Goal: Task Accomplishment & Management: Use online tool/utility

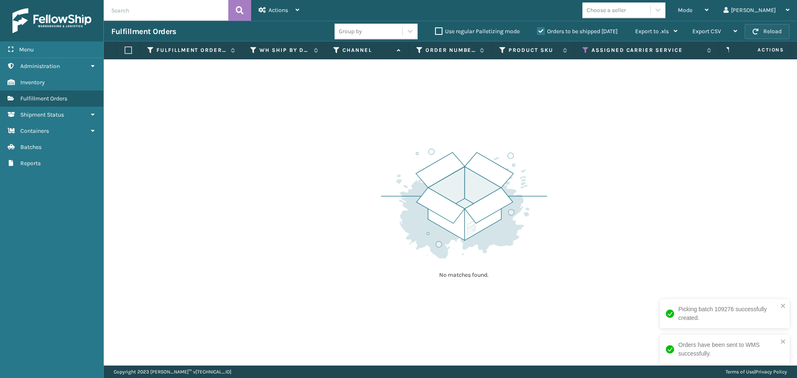
click at [766, 33] on button "Reload" at bounding box center [767, 31] width 45 height 15
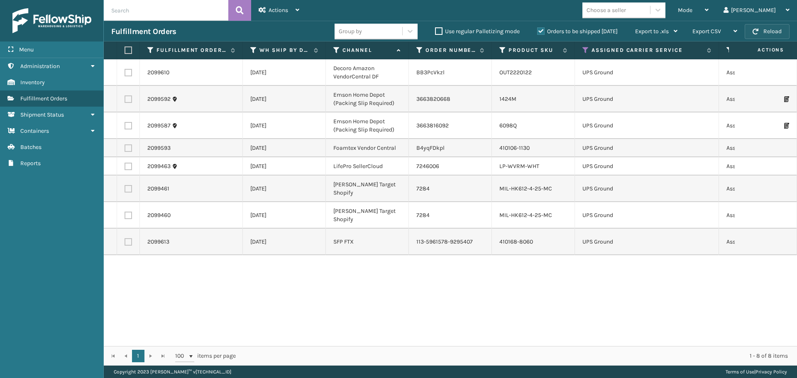
click at [766, 33] on button "Reload" at bounding box center [767, 31] width 45 height 15
click at [585, 52] on icon at bounding box center [585, 49] width 7 height 7
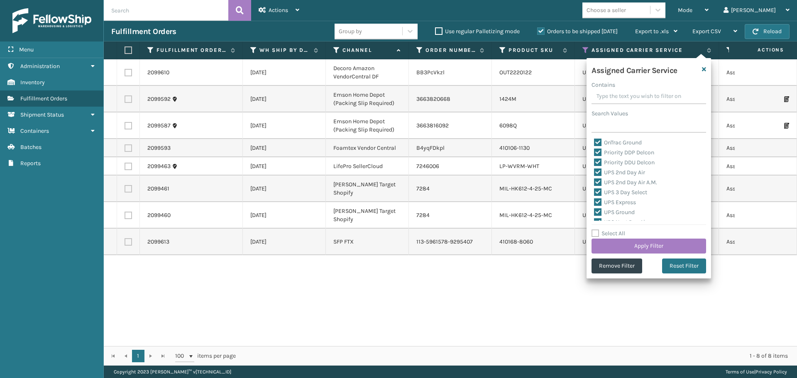
click at [597, 141] on label "OnTrac Ground" at bounding box center [618, 142] width 48 height 7
click at [595, 141] on input "OnTrac Ground" at bounding box center [594, 140] width 0 height 5
checkbox input "false"
click at [596, 150] on label "Priority DDP Delcon" at bounding box center [624, 152] width 60 height 7
click at [595, 150] on input "Priority DDP Delcon" at bounding box center [594, 150] width 0 height 5
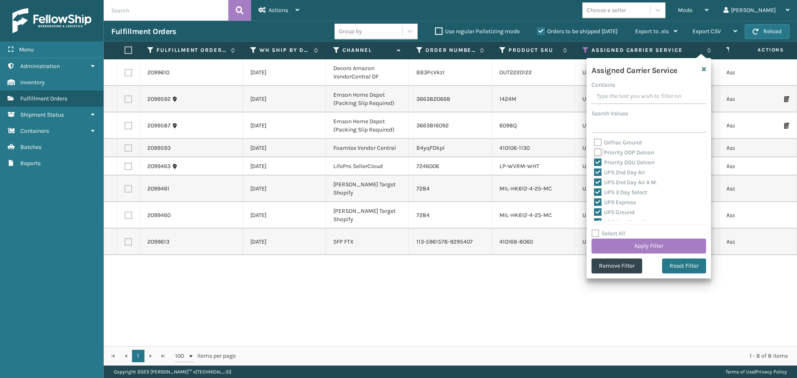
checkbox input "false"
click at [598, 162] on label "Priority DDU Delcon" at bounding box center [624, 162] width 61 height 7
click at [595, 162] on input "Priority DDU Delcon" at bounding box center [594, 160] width 0 height 5
checkbox input "false"
click at [598, 170] on label "UPS 2nd Day Air" at bounding box center [619, 172] width 51 height 7
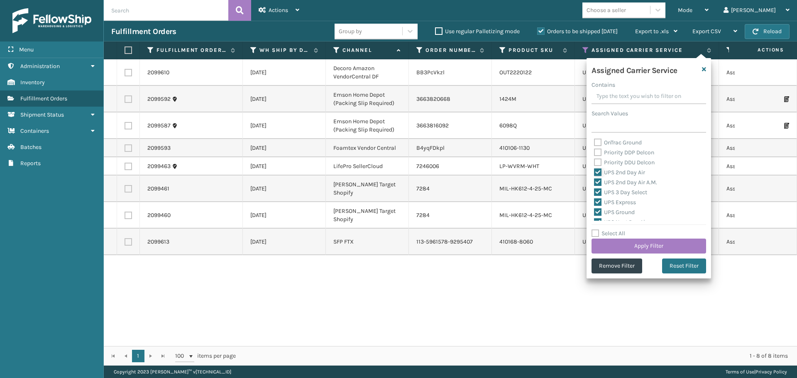
click at [595, 170] on input "UPS 2nd Day Air" at bounding box center [594, 170] width 0 height 5
checkbox input "false"
click at [598, 180] on label "UPS 2nd Day Air A.M." at bounding box center [625, 182] width 63 height 7
click at [595, 180] on input "UPS 2nd Day Air A.M." at bounding box center [594, 180] width 0 height 5
checkbox input "false"
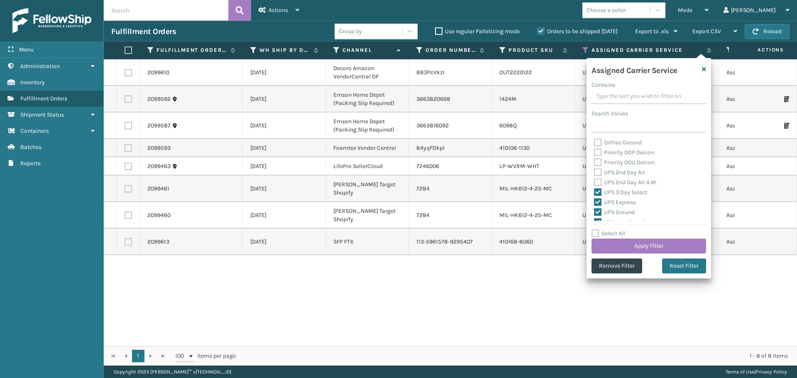
click at [598, 188] on div "UPS 3 Day Select" at bounding box center [649, 193] width 110 height 10
click at [598, 194] on label "UPS 3 Day Select" at bounding box center [620, 192] width 53 height 7
click at [595, 193] on input "UPS 3 Day Select" at bounding box center [594, 190] width 0 height 5
checkbox input "false"
click at [598, 205] on label "UPS Express" at bounding box center [615, 202] width 42 height 7
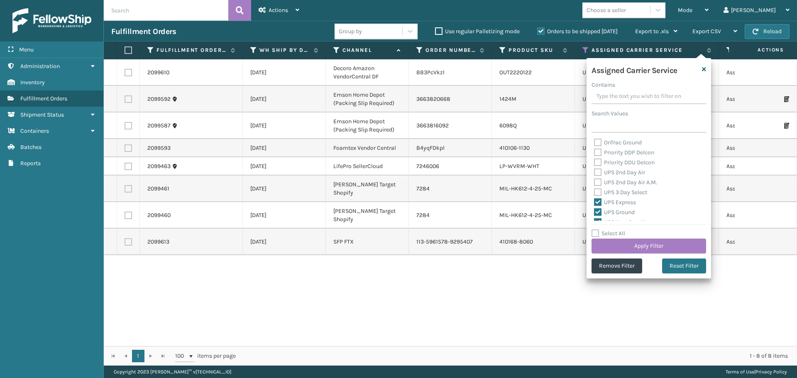
click at [599, 212] on label "UPS Ground" at bounding box center [614, 212] width 41 height 7
click at [595, 212] on input "UPS Ground" at bounding box center [594, 210] width 0 height 5
checkbox input "false"
click at [599, 204] on label "UPS Express" at bounding box center [615, 202] width 42 height 7
click at [595, 203] on input "UPS Express" at bounding box center [594, 200] width 0 height 5
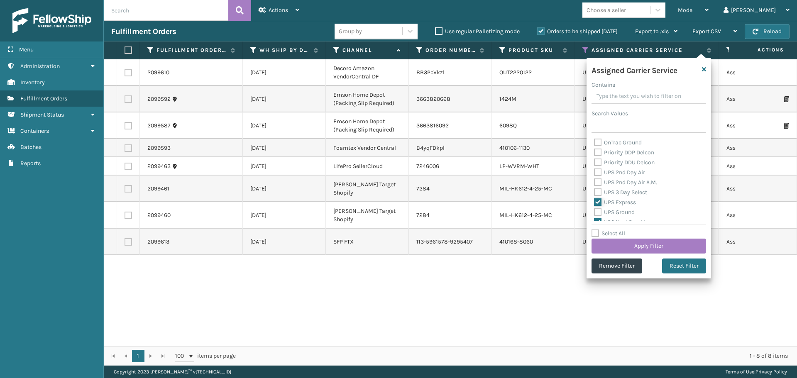
checkbox input "false"
click at [598, 181] on label "UPS Next Day Air" at bounding box center [620, 180] width 53 height 7
click at [595, 181] on input "UPS Next Day Air" at bounding box center [594, 178] width 0 height 5
checkbox input "false"
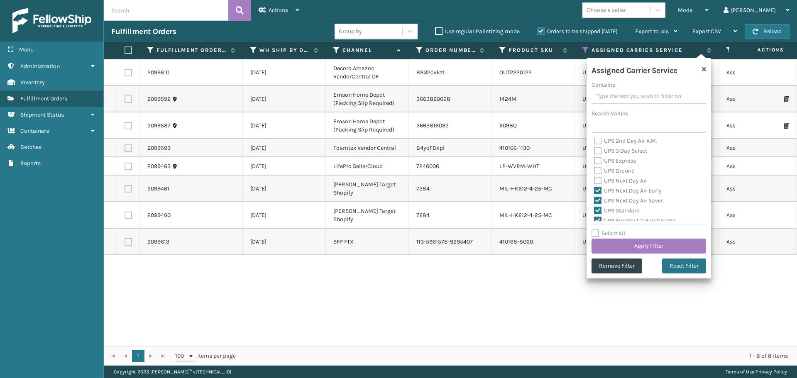
click at [598, 190] on label "UPS Next Day Air Early" at bounding box center [628, 190] width 68 height 7
click at [595, 190] on input "UPS Next Day Air Early" at bounding box center [594, 188] width 0 height 5
checkbox input "false"
drag, startPoint x: 600, startPoint y: 200, endPoint x: 598, endPoint y: 210, distance: 10.9
click at [600, 201] on label "UPS Next Day Air Saver" at bounding box center [628, 200] width 69 height 7
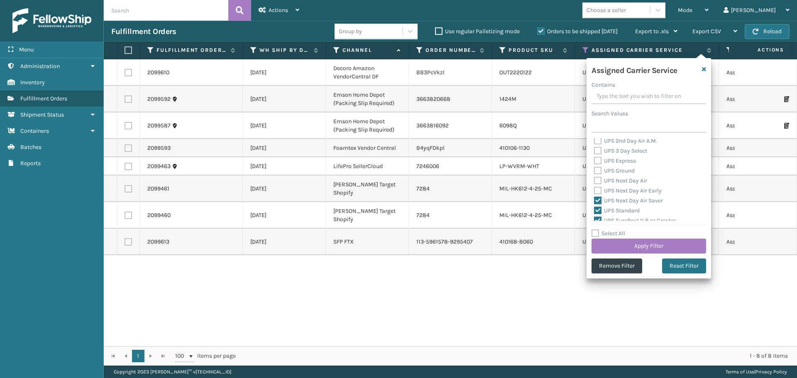
click at [595, 201] on input "UPS Next Day Air Saver" at bounding box center [594, 198] width 0 height 5
checkbox input "false"
click at [597, 212] on label "UPS Standard" at bounding box center [617, 210] width 46 height 7
click at [595, 211] on input "UPS Standard" at bounding box center [594, 208] width 0 height 5
checkbox input "false"
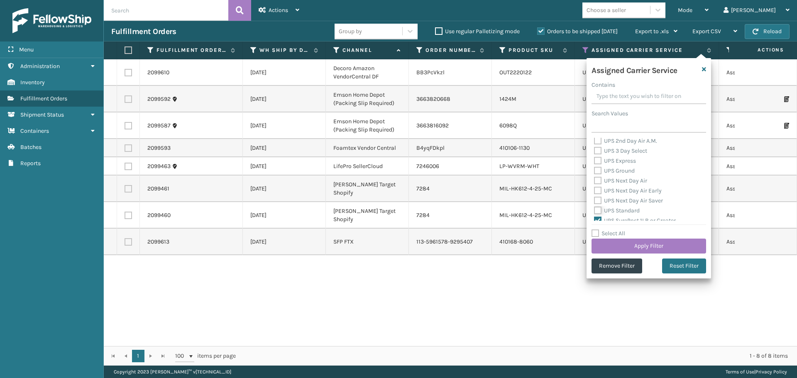
scroll to position [83, 0]
click at [593, 180] on div "OnTrac Ground Priority DDP Delcon Priority DDU Delcon UPS 2nd Day Air UPS 2nd D…" at bounding box center [649, 179] width 115 height 83
click at [596, 180] on label "UPS SurePost 1LB or Greater" at bounding box center [635, 179] width 82 height 7
click at [595, 180] on input "UPS SurePost 1LB or Greater" at bounding box center [594, 176] width 0 height 5
checkbox input "false"
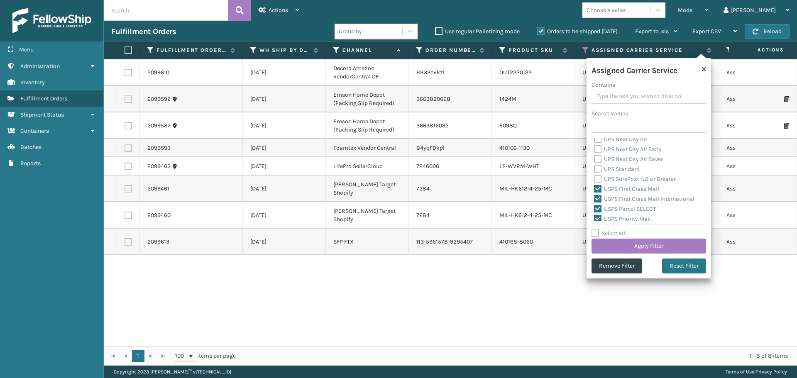
click at [596, 189] on label "USPS First Class Mail" at bounding box center [626, 189] width 65 height 7
click at [595, 189] on input "USPS First Class Mail" at bounding box center [594, 186] width 0 height 5
checkbox input "false"
drag, startPoint x: 597, startPoint y: 198, endPoint x: 598, endPoint y: 207, distance: 9.2
click at [597, 198] on label "USPS First Class Mail International" at bounding box center [644, 199] width 100 height 7
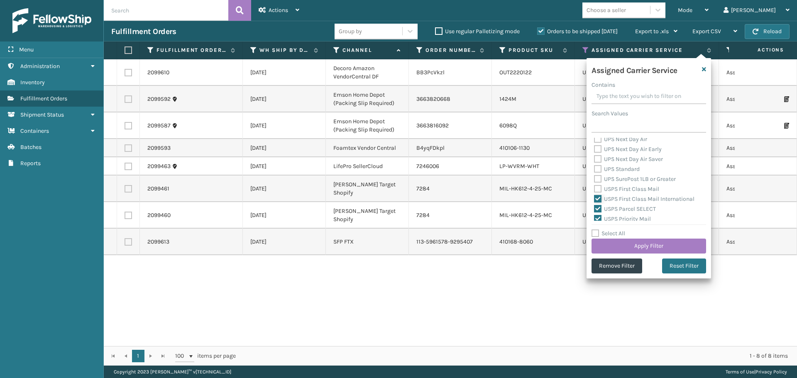
click at [595, 198] on input "USPS First Class Mail International" at bounding box center [594, 196] width 0 height 5
checkbox input "false"
click at [599, 208] on label "USPS Parcel SELECT" at bounding box center [625, 209] width 62 height 7
click at [595, 208] on input "USPS Parcel SELECT" at bounding box center [594, 206] width 0 height 5
checkbox input "false"
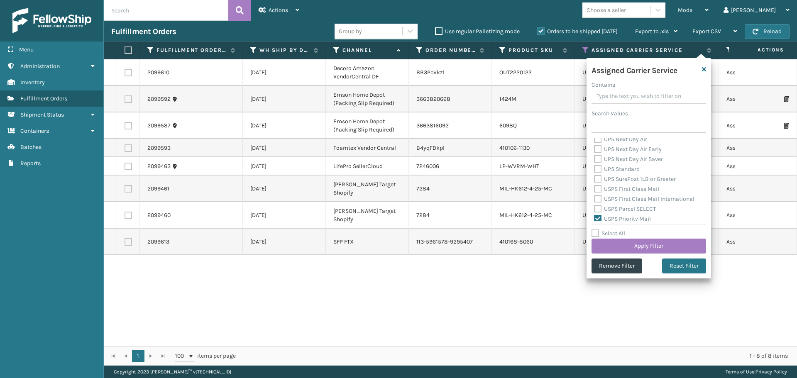
click at [598, 218] on label "USPS Priority Mail" at bounding box center [622, 218] width 57 height 7
click at [595, 218] on input "USPS Priority Mail" at bounding box center [594, 216] width 0 height 5
checkbox input "false"
click at [597, 187] on label "USPS Priority Mail Express" at bounding box center [633, 187] width 78 height 7
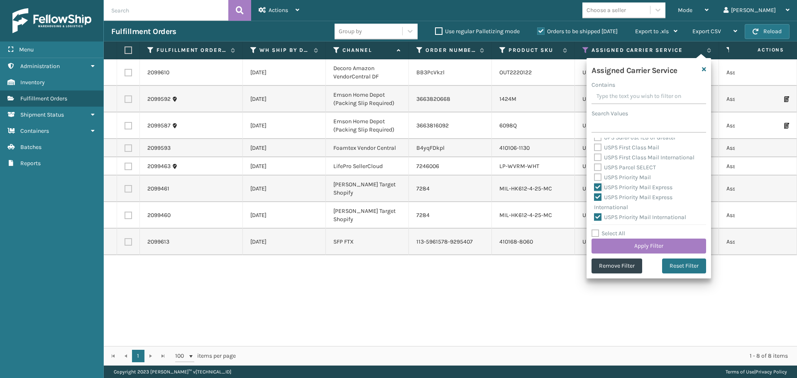
click at [595, 187] on input "USPS Priority Mail Express" at bounding box center [594, 185] width 0 height 5
checkbox input "false"
click at [597, 195] on label "USPS Priority Mail Express International" at bounding box center [633, 202] width 78 height 17
click at [595, 195] on input "USPS Priority Mail Express International" at bounding box center [594, 195] width 0 height 5
checkbox input "false"
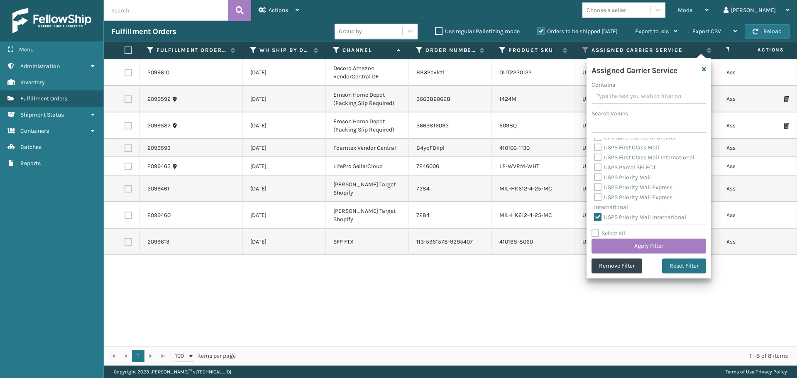
click at [597, 214] on label "USPS Priority Mail International" at bounding box center [640, 217] width 92 height 7
click at [595, 214] on input "USPS Priority Mail International" at bounding box center [594, 215] width 0 height 5
checkbox input "false"
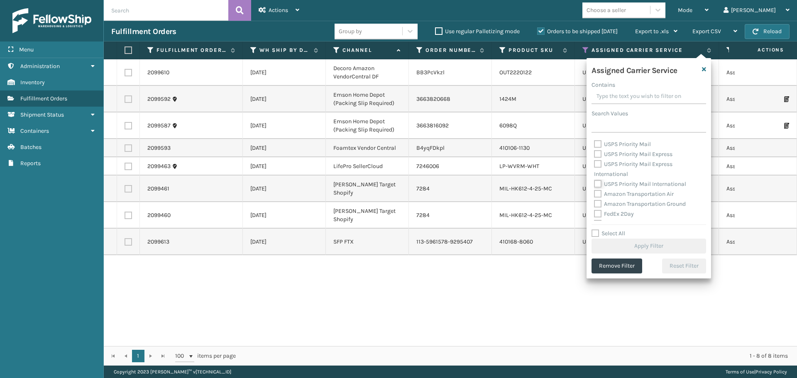
scroll to position [208, 0]
click at [598, 164] on label "FedEx 2Day" at bounding box center [614, 164] width 40 height 7
click at [595, 164] on input "FedEx 2Day" at bounding box center [594, 161] width 0 height 5
checkbox input "true"
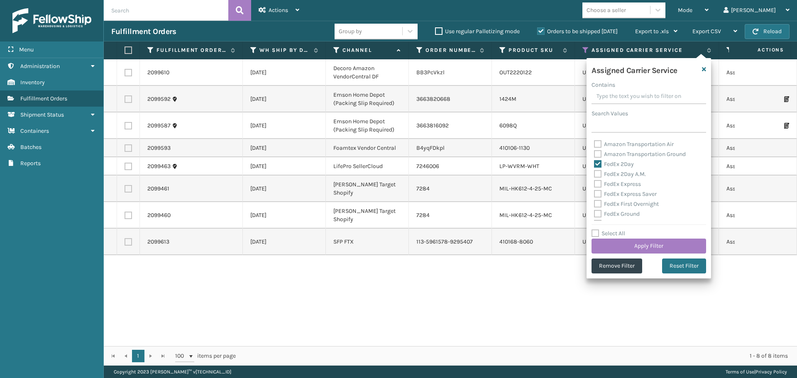
click at [599, 175] on label "FedEx 2Day A.M." at bounding box center [620, 174] width 52 height 7
click at [595, 175] on input "FedEx 2Day A.M." at bounding box center [594, 171] width 0 height 5
checkbox input "true"
drag, startPoint x: 599, startPoint y: 184, endPoint x: 600, endPoint y: 192, distance: 8.3
click at [599, 184] on label "FedEx Express" at bounding box center [617, 184] width 47 height 7
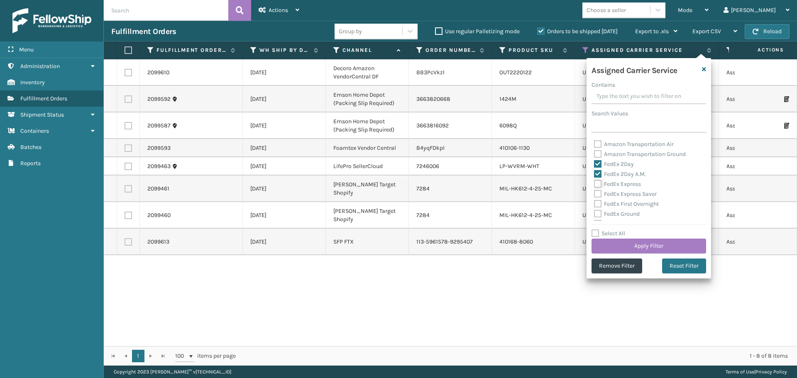
click at [595, 184] on input "FedEx Express" at bounding box center [594, 181] width 0 height 5
checkbox input "true"
click at [600, 193] on label "FedEx Express Saver" at bounding box center [625, 194] width 63 height 7
click at [595, 193] on input "FedEx Express Saver" at bounding box center [594, 191] width 0 height 5
checkbox input "true"
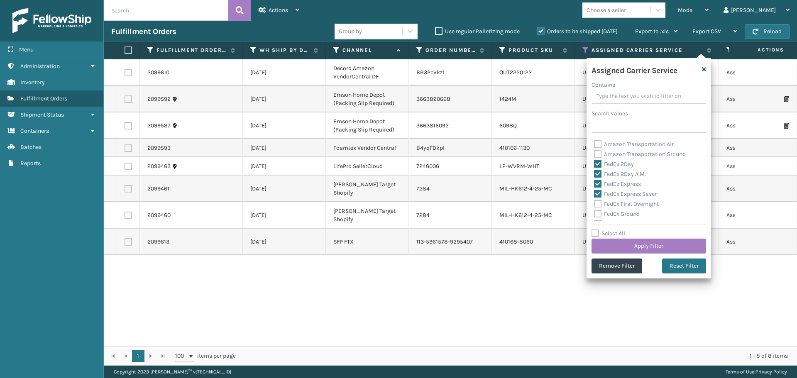
click at [599, 201] on label "FedEx First Overnight" at bounding box center [626, 204] width 65 height 7
click at [595, 200] on input "FedEx First Overnight" at bounding box center [594, 201] width 0 height 5
checkbox input "true"
click at [598, 212] on label "FedEx Ground" at bounding box center [617, 213] width 46 height 7
click at [595, 212] on input "FedEx Ground" at bounding box center [594, 211] width 0 height 5
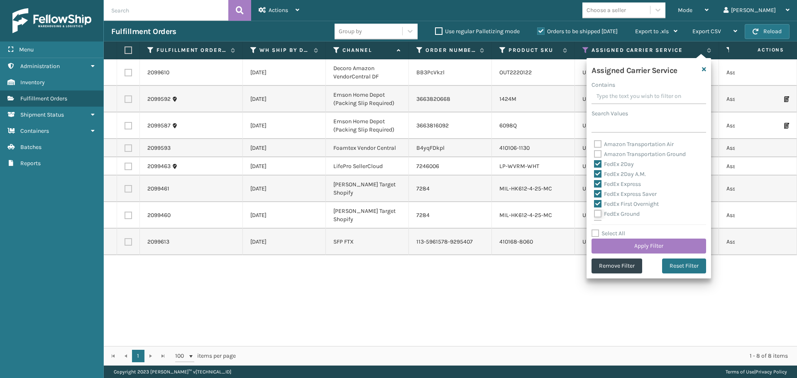
checkbox input "true"
click at [597, 182] on label "FedEx Home Delivery" at bounding box center [626, 182] width 64 height 7
click at [595, 182] on input "FedEx Home Delivery" at bounding box center [594, 180] width 0 height 5
checkbox input "true"
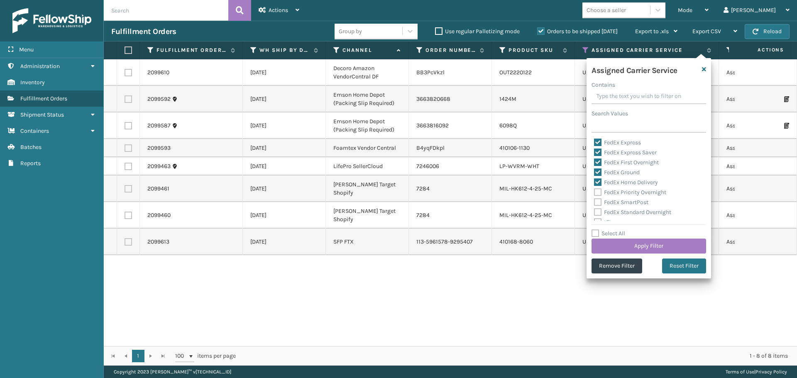
click at [597, 193] on label "FedEx Priority Overnight" at bounding box center [630, 192] width 72 height 7
click at [595, 193] on input "FedEx Priority Overnight" at bounding box center [594, 190] width 0 height 5
checkbox input "true"
click at [598, 206] on div "FedEx SmartPost" at bounding box center [649, 203] width 110 height 10
click at [598, 202] on label "FedEx SmartPost" at bounding box center [621, 202] width 54 height 7
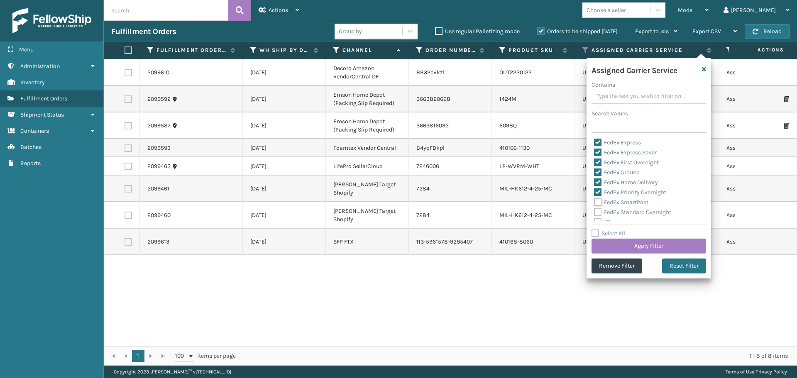
click at [595, 202] on input "FedEx SmartPost" at bounding box center [594, 200] width 0 height 5
checkbox input "true"
click at [598, 209] on label "FedEx Standard Overnight" at bounding box center [632, 212] width 77 height 7
click at [595, 209] on input "FedEx Standard Overnight" at bounding box center [594, 210] width 0 height 5
checkbox input "true"
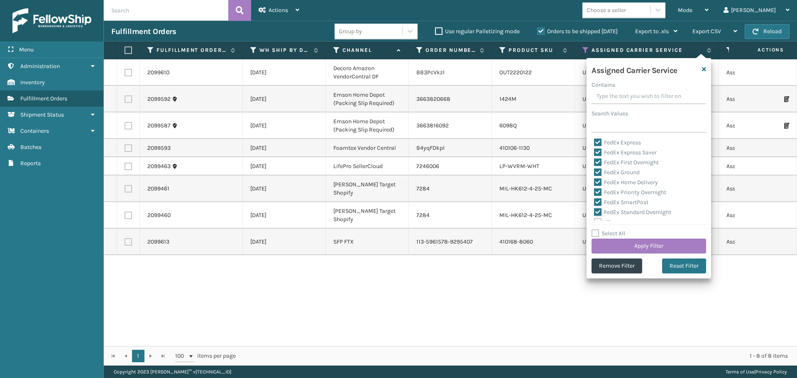
scroll to position [256, 0]
click at [616, 242] on button "Apply Filter" at bounding box center [649, 246] width 115 height 15
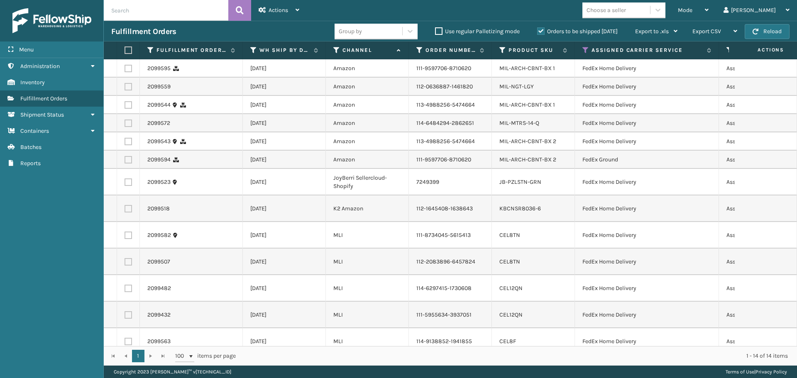
click at [130, 49] on label at bounding box center [127, 49] width 5 height 7
click at [125, 49] on input "checkbox" at bounding box center [125, 50] width 0 height 5
checkbox input "true"
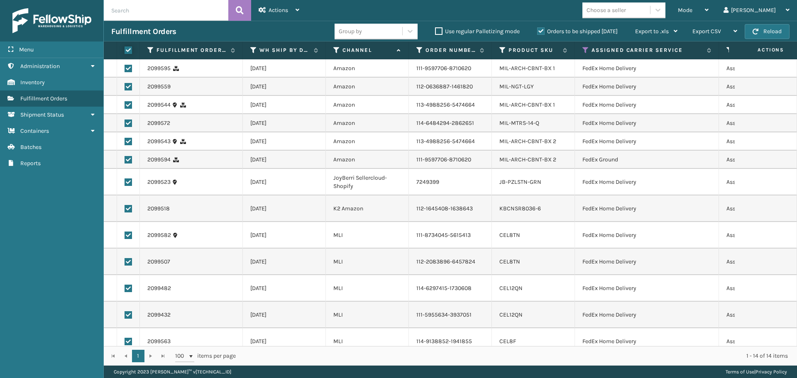
checkbox input "true"
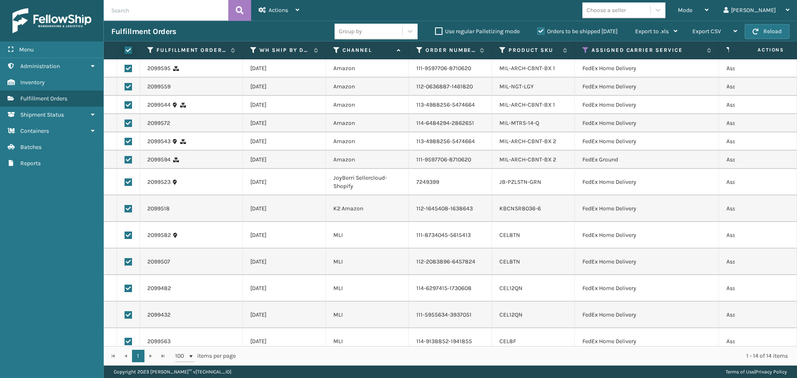
checkbox input "true"
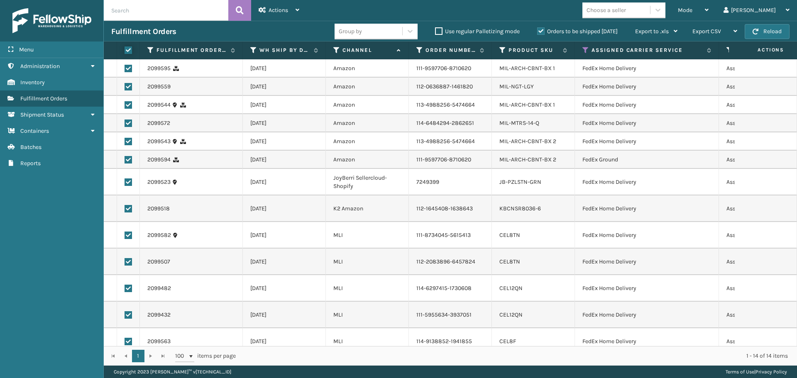
checkbox input "true"
click at [283, 18] on div "Actions" at bounding box center [279, 10] width 41 height 21
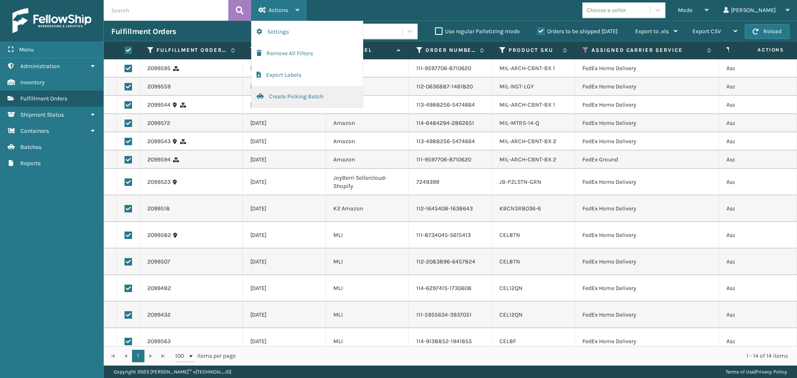
click at [287, 91] on button "Create Picking Batch" at bounding box center [307, 97] width 111 height 22
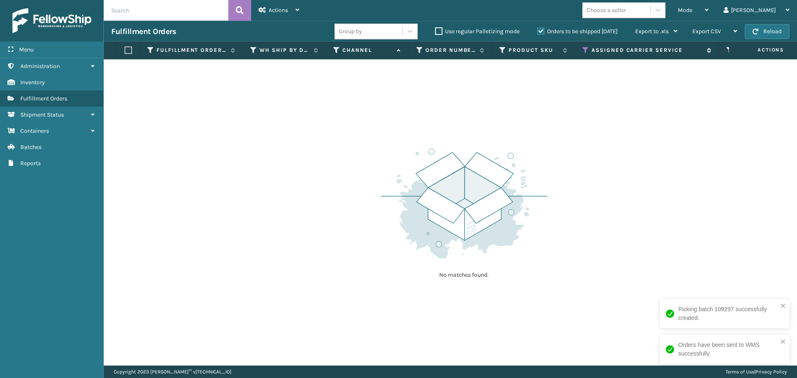
click at [584, 52] on icon at bounding box center [585, 49] width 7 height 7
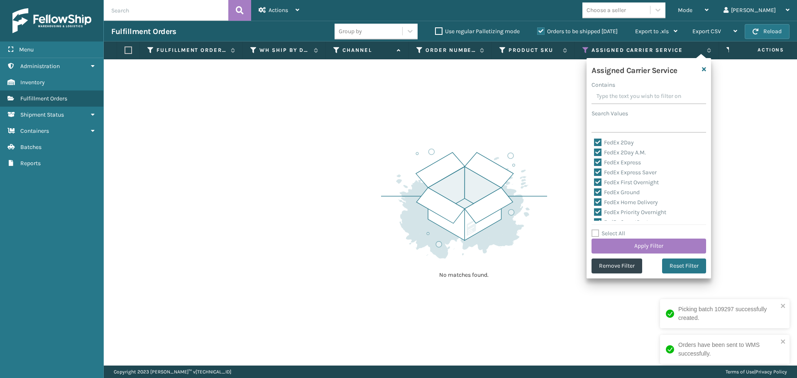
click at [600, 143] on label "FedEx 2Day" at bounding box center [614, 142] width 40 height 7
click at [595, 143] on input "FedEx 2Day" at bounding box center [594, 140] width 0 height 5
checkbox input "false"
click at [598, 151] on label "FedEx 2Day A.M." at bounding box center [620, 152] width 52 height 7
click at [595, 151] on input "FedEx 2Day A.M." at bounding box center [594, 150] width 0 height 5
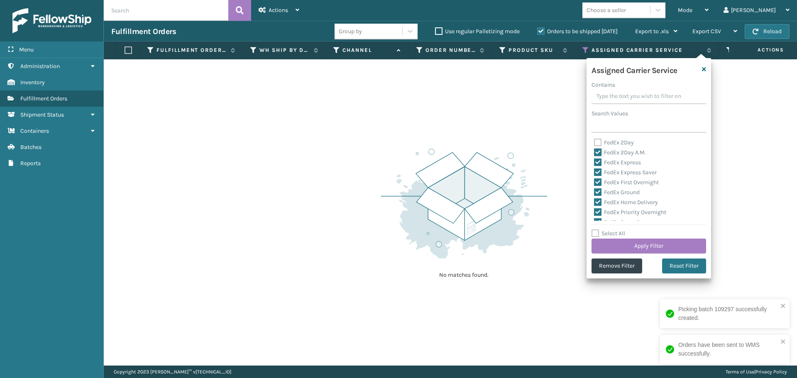
checkbox input "false"
click at [598, 162] on label "FedEx Express" at bounding box center [617, 162] width 47 height 7
click at [595, 162] on input "FedEx Express" at bounding box center [594, 160] width 0 height 5
checkbox input "false"
click at [598, 170] on label "FedEx Express Saver" at bounding box center [625, 172] width 63 height 7
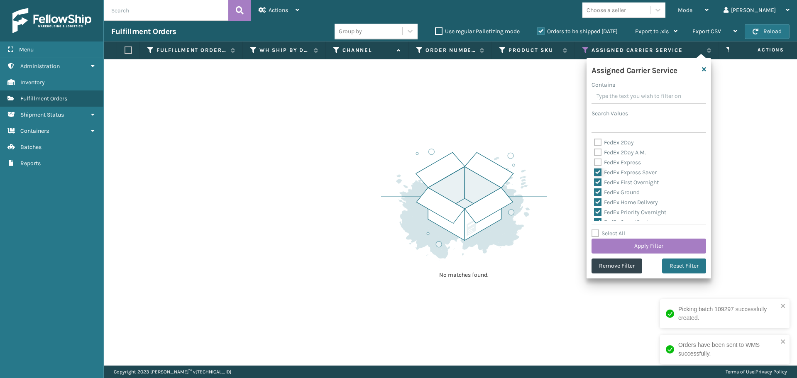
click at [595, 170] on input "FedEx Express Saver" at bounding box center [594, 170] width 0 height 5
checkbox input "false"
drag, startPoint x: 598, startPoint y: 180, endPoint x: 599, endPoint y: 188, distance: 8.3
click at [599, 180] on label "FedEx First Overnight" at bounding box center [626, 182] width 65 height 7
click at [595, 180] on input "FedEx First Overnight" at bounding box center [594, 180] width 0 height 5
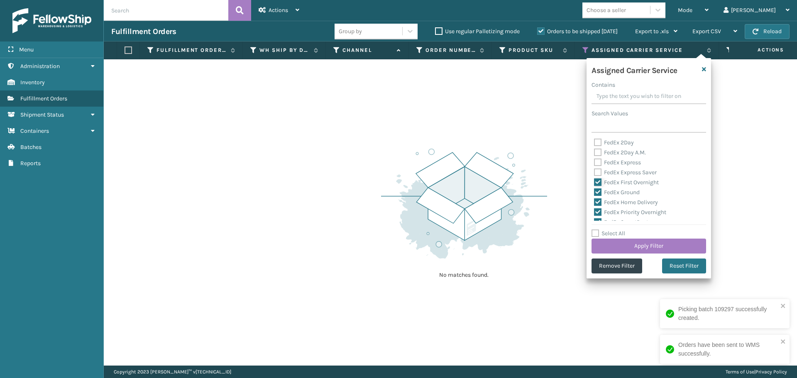
checkbox input "false"
click at [599, 191] on label "FedEx Ground" at bounding box center [617, 192] width 46 height 7
click at [595, 191] on input "FedEx Ground" at bounding box center [594, 190] width 0 height 5
checkbox input "false"
drag, startPoint x: 598, startPoint y: 202, endPoint x: 597, endPoint y: 210, distance: 7.9
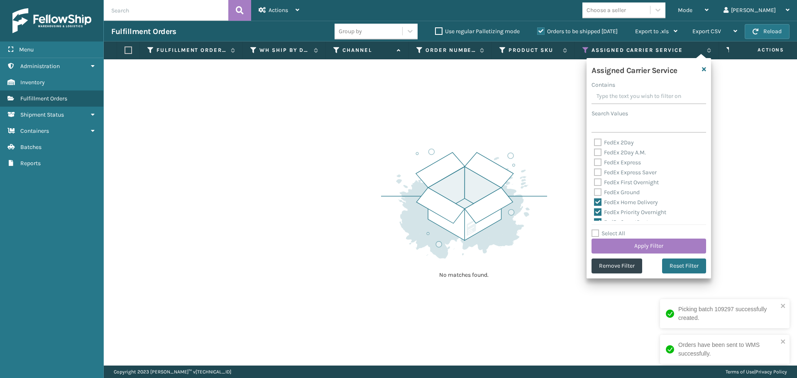
click at [598, 203] on label "FedEx Home Delivery" at bounding box center [626, 202] width 64 height 7
click at [595, 203] on input "FedEx Home Delivery" at bounding box center [594, 200] width 0 height 5
checkbox input "false"
click at [597, 211] on label "FedEx Priority Overnight" at bounding box center [630, 212] width 72 height 7
click at [595, 211] on input "FedEx Priority Overnight" at bounding box center [594, 210] width 0 height 5
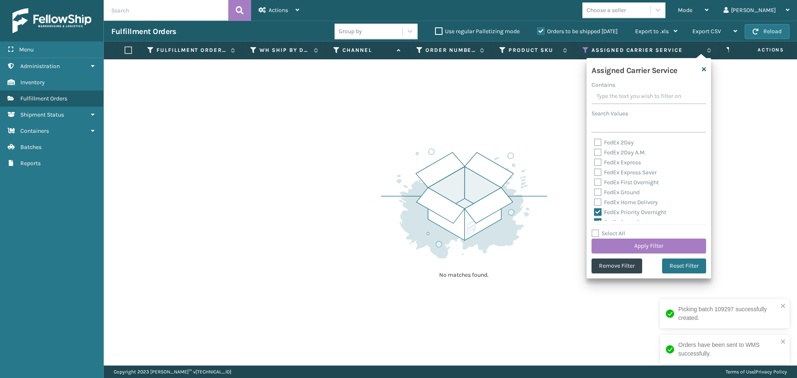
checkbox input "false"
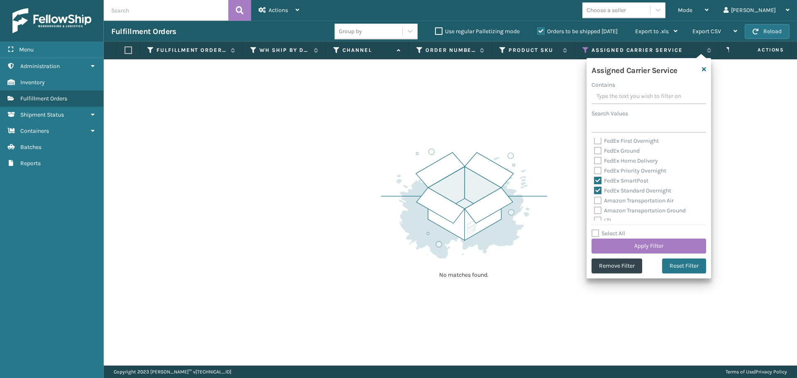
drag, startPoint x: 600, startPoint y: 179, endPoint x: 599, endPoint y: 190, distance: 11.2
click at [600, 180] on label "FedEx SmartPost" at bounding box center [621, 180] width 54 height 7
click at [595, 180] on input "FedEx SmartPost" at bounding box center [594, 178] width 0 height 5
checkbox input "false"
click at [599, 190] on label "FedEx Standard Overnight" at bounding box center [632, 190] width 77 height 7
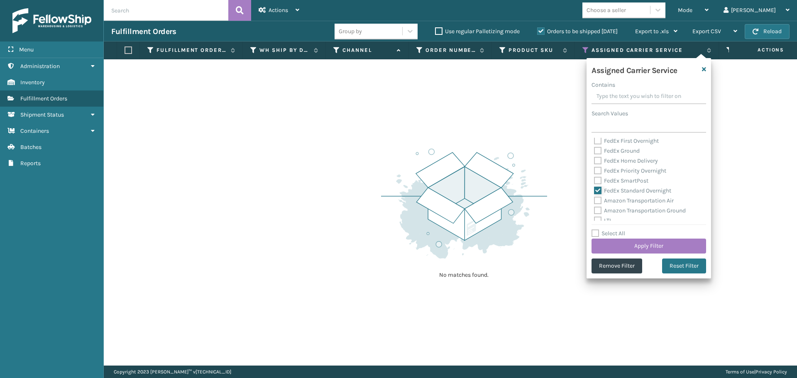
click at [595, 190] on input "FedEx Standard Overnight" at bounding box center [594, 188] width 0 height 5
checkbox input "false"
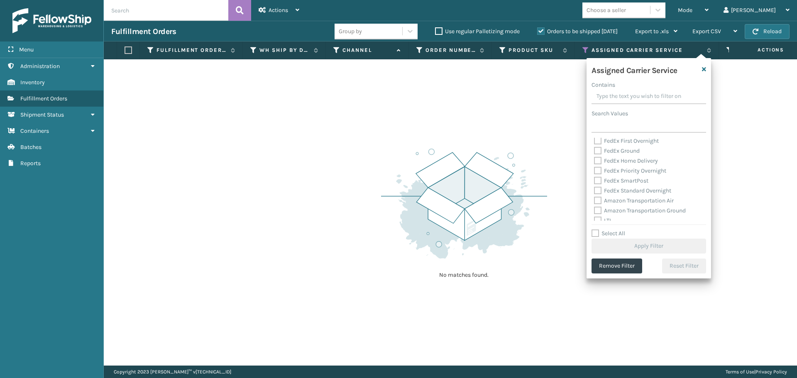
click at [600, 199] on label "Amazon Transportation Air" at bounding box center [634, 200] width 80 height 7
click at [595, 199] on input "Amazon Transportation Air" at bounding box center [594, 198] width 0 height 5
checkbox input "true"
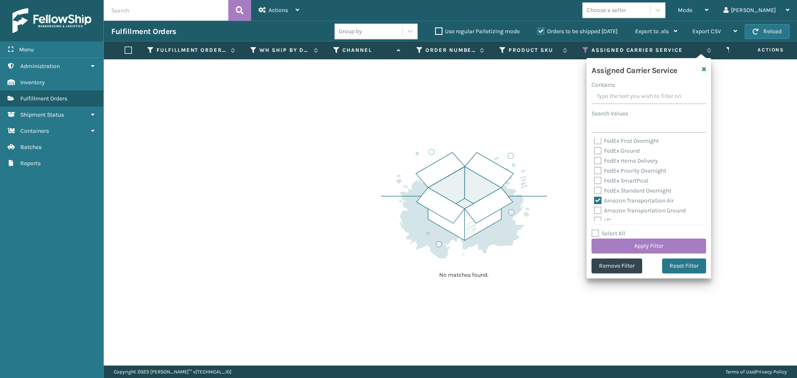
click at [599, 210] on label "Amazon Transportation Ground" at bounding box center [640, 210] width 92 height 7
click at [595, 210] on input "Amazon Transportation Ground" at bounding box center [594, 208] width 0 height 5
checkbox input "true"
click at [610, 244] on button "Apply Filter" at bounding box center [649, 246] width 115 height 15
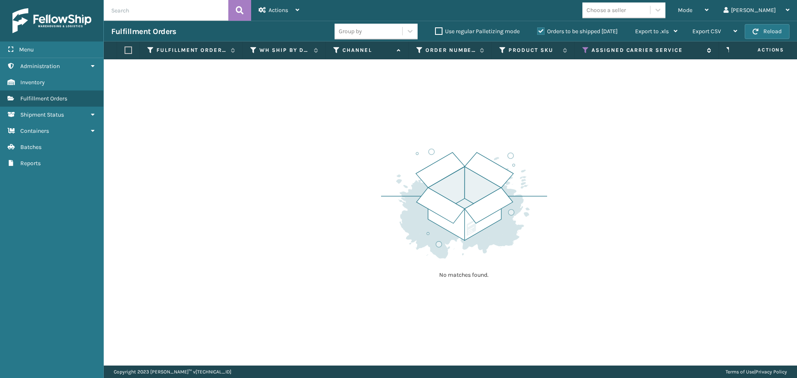
click at [584, 51] on icon at bounding box center [585, 49] width 7 height 7
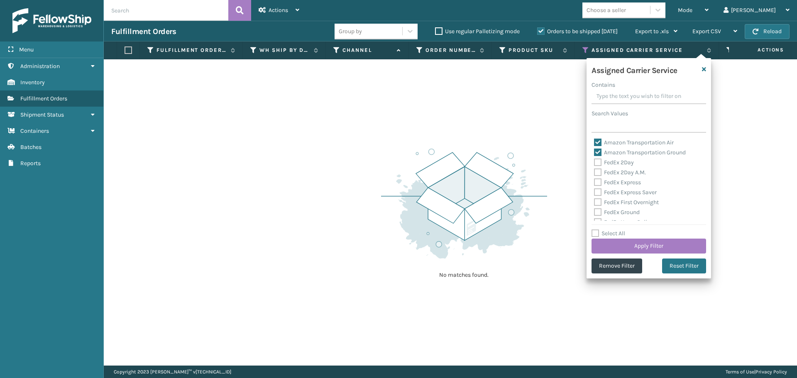
click at [599, 141] on label "Amazon Transportation Air" at bounding box center [634, 142] width 80 height 7
click at [595, 141] on input "Amazon Transportation Air" at bounding box center [594, 140] width 0 height 5
checkbox input "false"
click at [598, 151] on label "Amazon Transportation Ground" at bounding box center [640, 152] width 92 height 7
click at [595, 151] on input "Amazon Transportation Ground" at bounding box center [594, 150] width 0 height 5
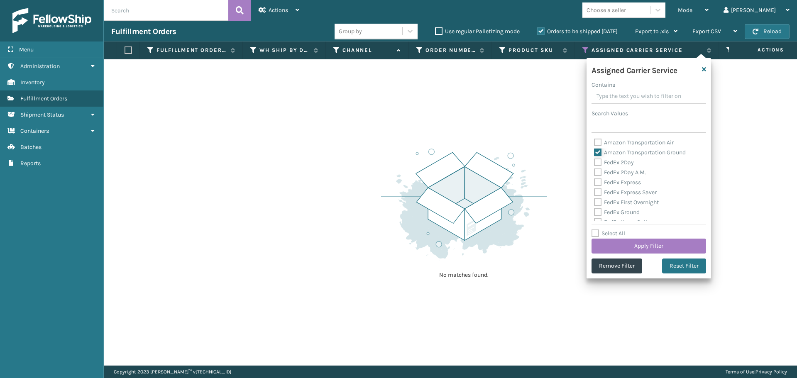
checkbox input "false"
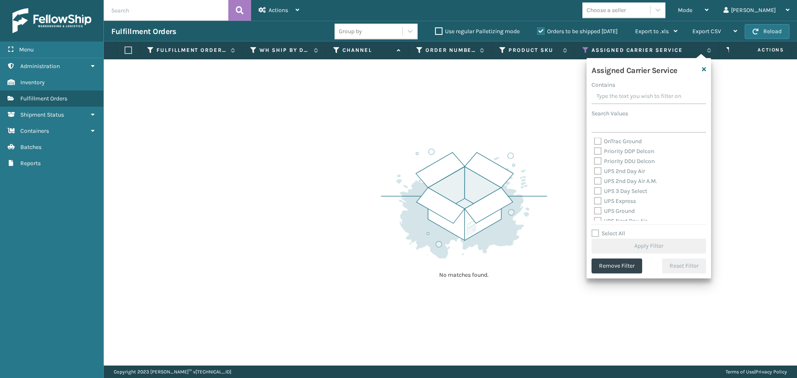
scroll to position [125, 0]
click at [598, 146] on label "OnTrac Ground" at bounding box center [618, 147] width 48 height 7
click at [595, 146] on input "OnTrac Ground" at bounding box center [594, 145] width 0 height 5
checkbox input "true"
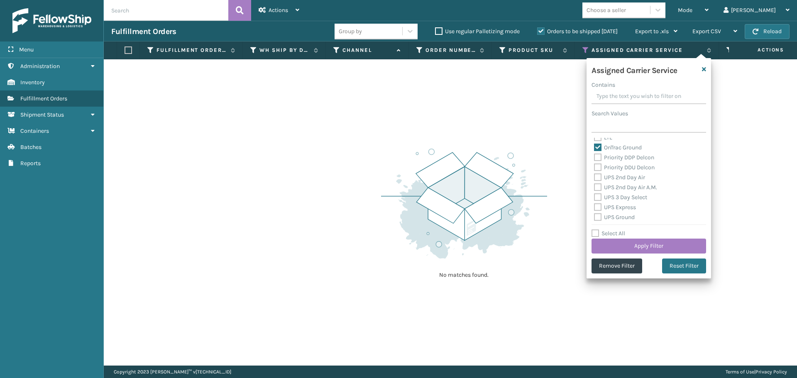
click at [598, 157] on label "Priority DDP Delcon" at bounding box center [624, 157] width 60 height 7
click at [595, 157] on input "Priority DDP Delcon" at bounding box center [594, 155] width 0 height 5
checkbox input "true"
click at [597, 168] on label "Priority DDU Delcon" at bounding box center [624, 167] width 61 height 7
click at [595, 168] on input "Priority DDU Delcon" at bounding box center [594, 165] width 0 height 5
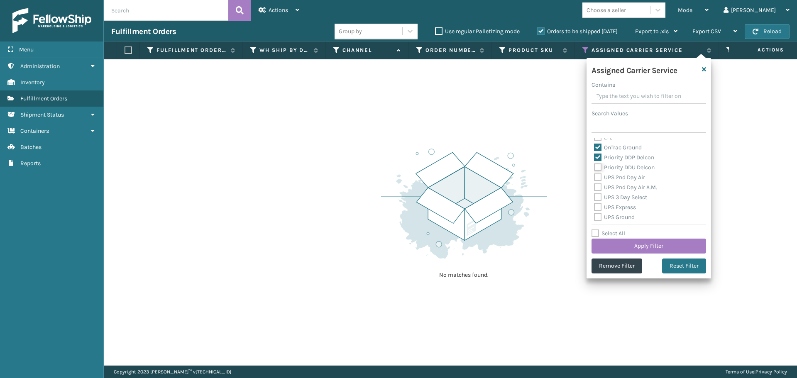
checkbox input "true"
click at [597, 180] on label "UPS 2nd Day Air" at bounding box center [619, 177] width 51 height 7
click at [595, 178] on input "UPS 2nd Day Air" at bounding box center [594, 175] width 0 height 5
checkbox input "true"
click at [597, 187] on label "UPS 2nd Day Air A.M." at bounding box center [625, 187] width 63 height 7
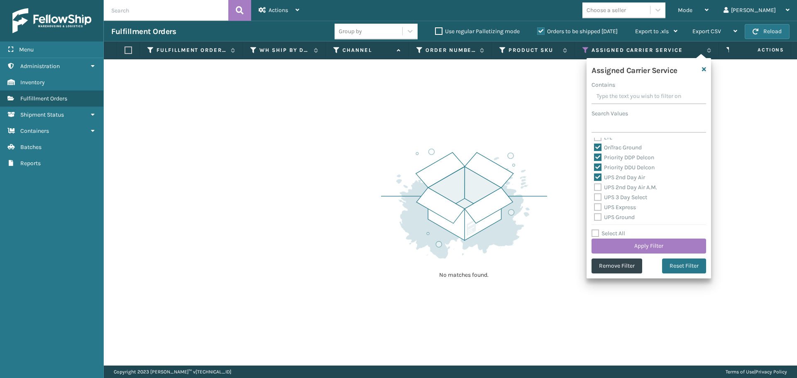
click at [595, 187] on input "UPS 2nd Day Air A.M." at bounding box center [594, 185] width 0 height 5
checkbox input "true"
click at [597, 199] on label "UPS 3 Day Select" at bounding box center [620, 197] width 53 height 7
click at [595, 198] on input "UPS 3 Day Select" at bounding box center [594, 195] width 0 height 5
checkbox input "true"
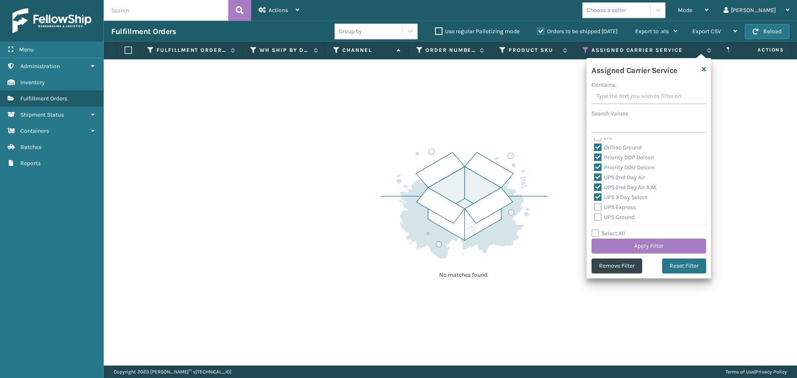
click at [597, 210] on label "UPS Express" at bounding box center [615, 207] width 42 height 7
click at [595, 208] on input "UPS Express" at bounding box center [594, 205] width 0 height 5
checkbox input "true"
click at [598, 218] on label "UPS Ground" at bounding box center [614, 217] width 41 height 7
click at [595, 218] on input "UPS Ground" at bounding box center [594, 215] width 0 height 5
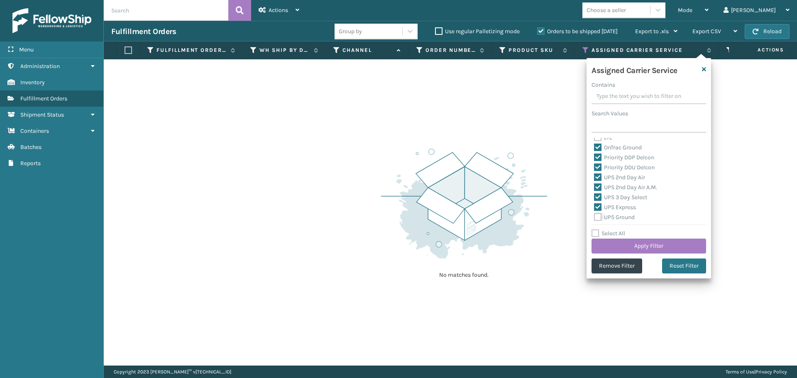
checkbox input "true"
click at [601, 187] on label "UPS Next Day Air" at bounding box center [620, 185] width 53 height 7
click at [595, 186] on input "UPS Next Day Air" at bounding box center [594, 183] width 0 height 5
checkbox input "true"
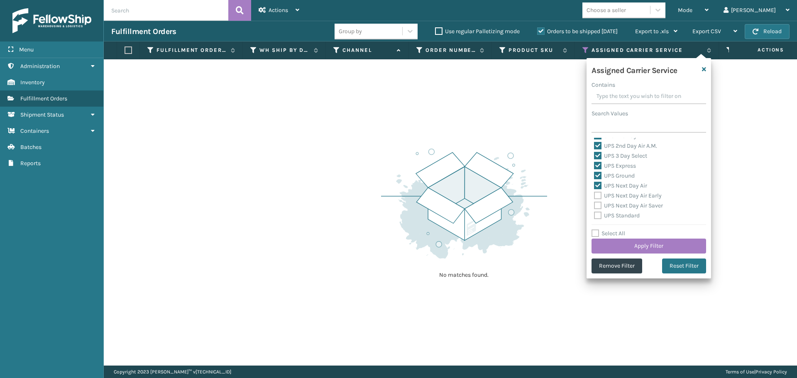
click at [600, 198] on label "UPS Next Day Air Early" at bounding box center [628, 195] width 68 height 7
click at [595, 196] on input "UPS Next Day Air Early" at bounding box center [594, 193] width 0 height 5
checkbox input "true"
click at [599, 205] on label "UPS Next Day Air Saver" at bounding box center [628, 205] width 69 height 7
click at [595, 205] on input "UPS Next Day Air Saver" at bounding box center [594, 203] width 0 height 5
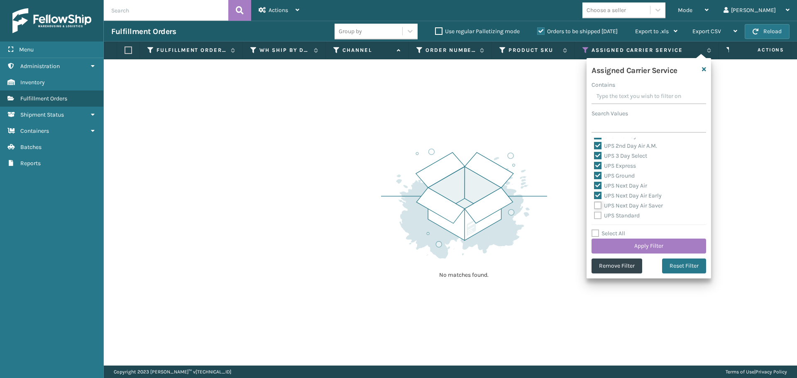
checkbox input "true"
click at [598, 214] on label "UPS Standard" at bounding box center [617, 215] width 46 height 7
click at [595, 214] on input "UPS Standard" at bounding box center [594, 213] width 0 height 5
checkbox input "true"
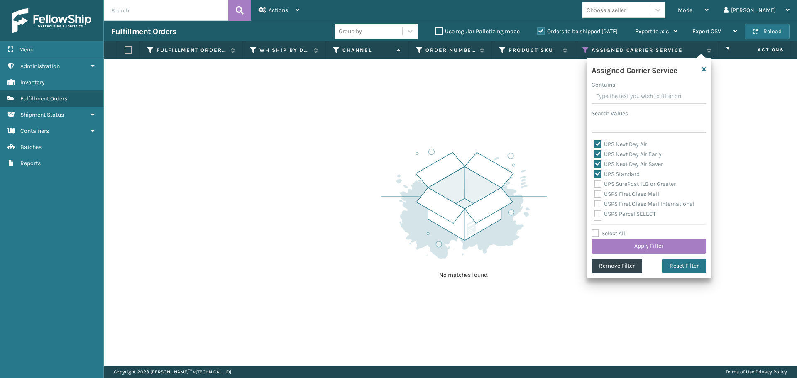
click at [598, 184] on label "UPS SurePost 1LB or Greater" at bounding box center [635, 184] width 82 height 7
click at [595, 184] on input "UPS SurePost 1LB or Greater" at bounding box center [594, 181] width 0 height 5
checkbox input "true"
click at [598, 194] on label "USPS First Class Mail" at bounding box center [626, 194] width 65 height 7
click at [595, 194] on input "USPS First Class Mail" at bounding box center [594, 191] width 0 height 5
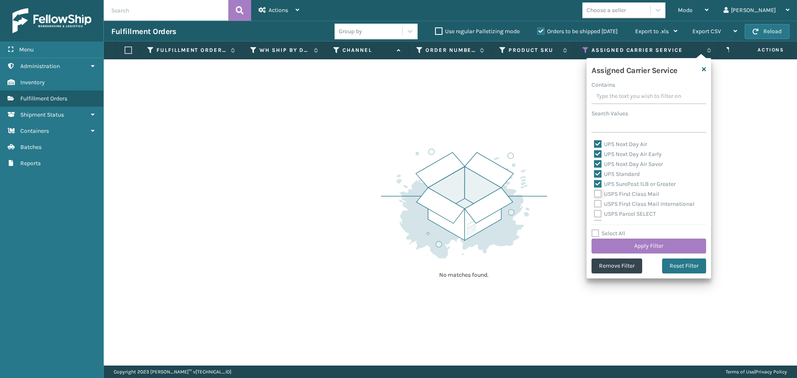
checkbox input "true"
click at [599, 202] on label "USPS First Class Mail International" at bounding box center [644, 204] width 100 height 7
click at [595, 202] on input "USPS First Class Mail International" at bounding box center [594, 201] width 0 height 5
checkbox input "true"
click at [598, 214] on label "USPS Parcel SELECT" at bounding box center [625, 213] width 62 height 7
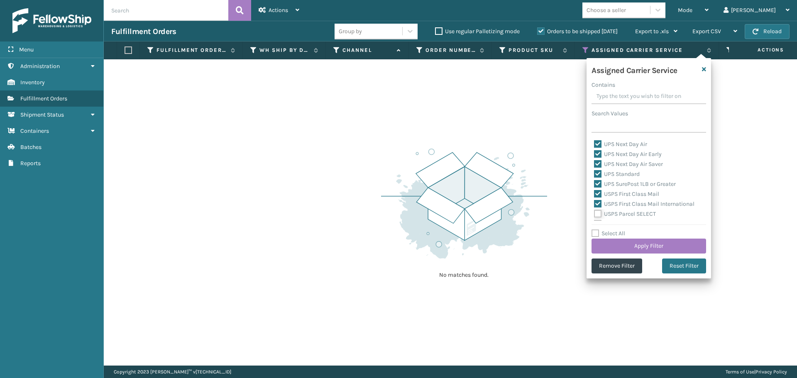
click at [595, 214] on input "USPS Parcel SELECT" at bounding box center [594, 211] width 0 height 5
checkbox input "true"
click at [600, 183] on label "USPS Priority Mail" at bounding box center [622, 182] width 57 height 7
click at [595, 183] on input "USPS Priority Mail" at bounding box center [594, 180] width 0 height 5
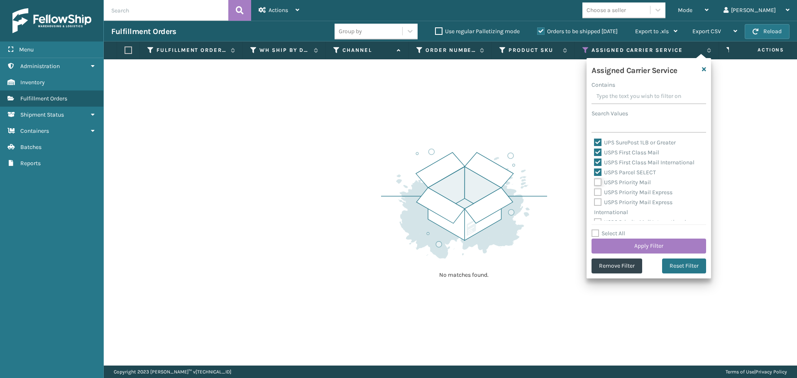
checkbox input "true"
click at [599, 193] on label "USPS Priority Mail Express" at bounding box center [633, 192] width 78 height 7
click at [595, 193] on input "USPS Priority Mail Express" at bounding box center [594, 190] width 0 height 5
checkbox input "true"
click at [599, 202] on label "USPS Priority Mail Express International" at bounding box center [633, 207] width 78 height 17
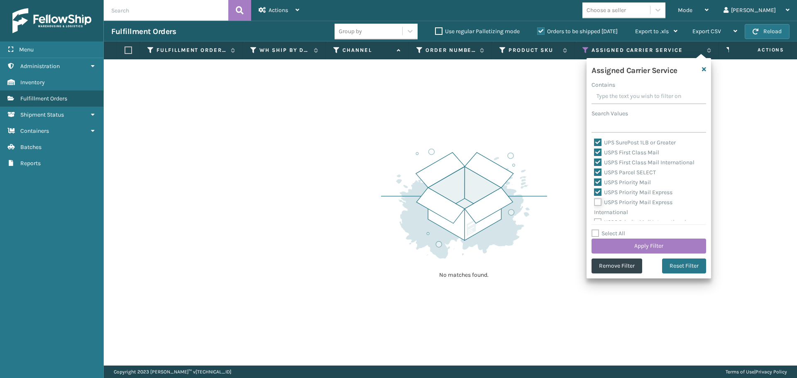
click at [595, 202] on input "USPS Priority Mail Express International" at bounding box center [594, 200] width 0 height 5
checkbox input "true"
click at [600, 212] on label "USPS Priority Mail International" at bounding box center [640, 215] width 92 height 7
click at [595, 212] on input "USPS Priority Mail International" at bounding box center [594, 213] width 0 height 5
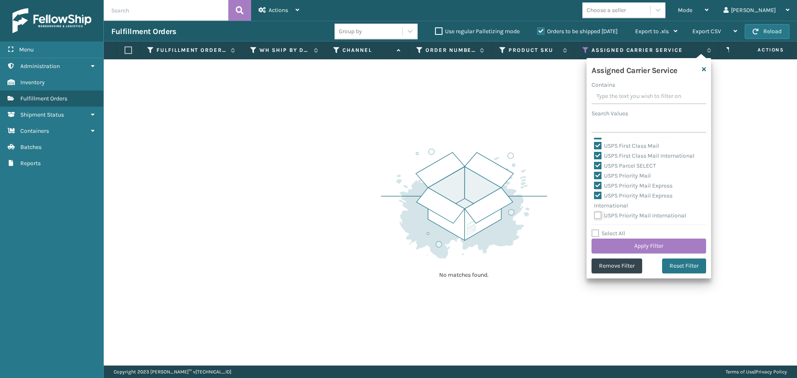
checkbox input "true"
click at [608, 252] on button "Apply Filter" at bounding box center [649, 246] width 115 height 15
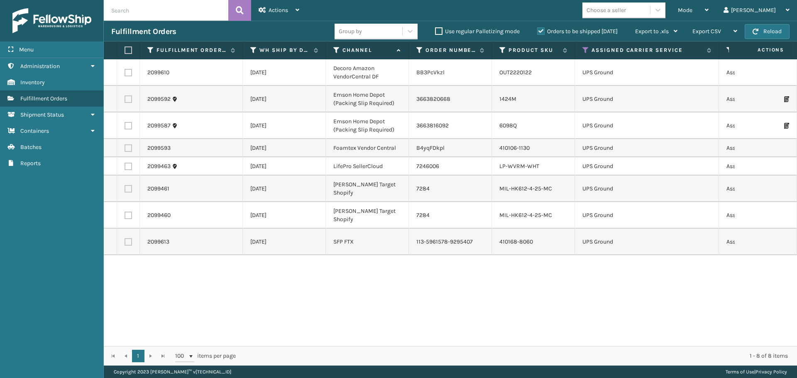
click at [130, 49] on label at bounding box center [127, 49] width 5 height 7
click at [125, 49] on input "checkbox" at bounding box center [125, 50] width 0 height 5
checkbox input "true"
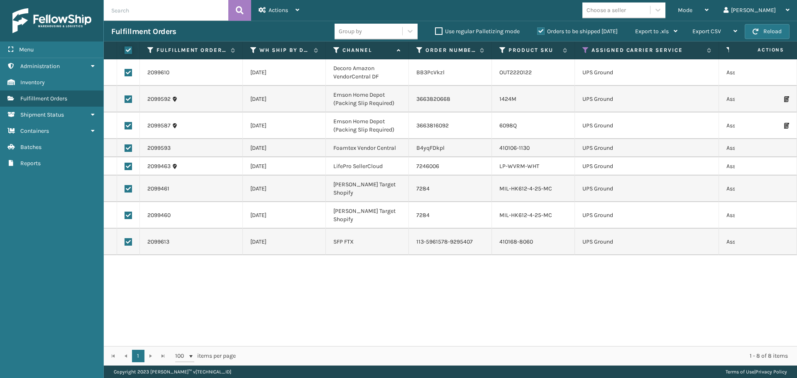
checkbox input "true"
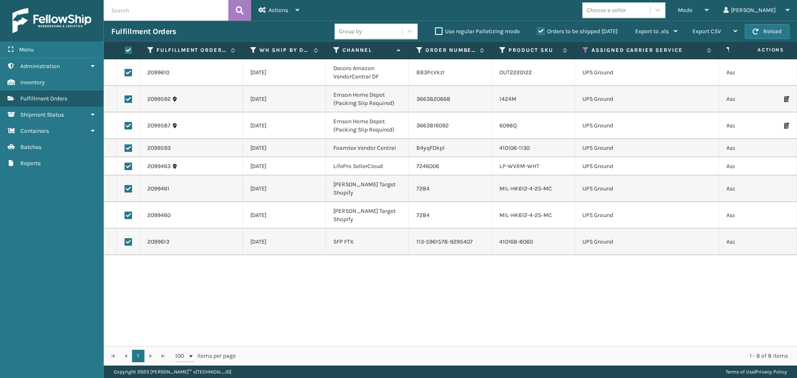
checkbox input "true"
click at [286, 13] on span "Actions" at bounding box center [279, 10] width 20 height 7
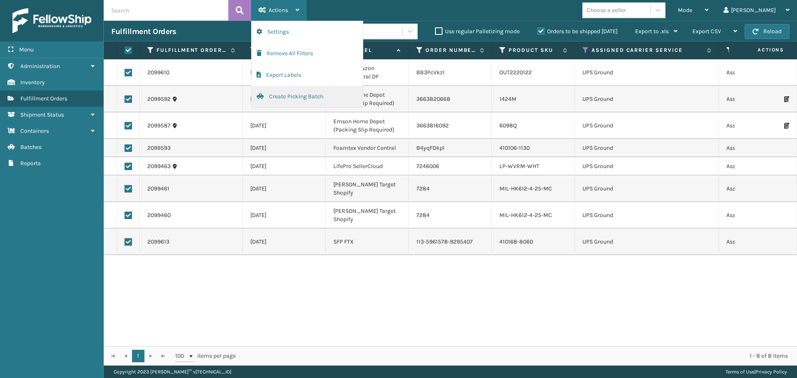
click at [291, 92] on button "Create Picking Batch" at bounding box center [307, 97] width 111 height 22
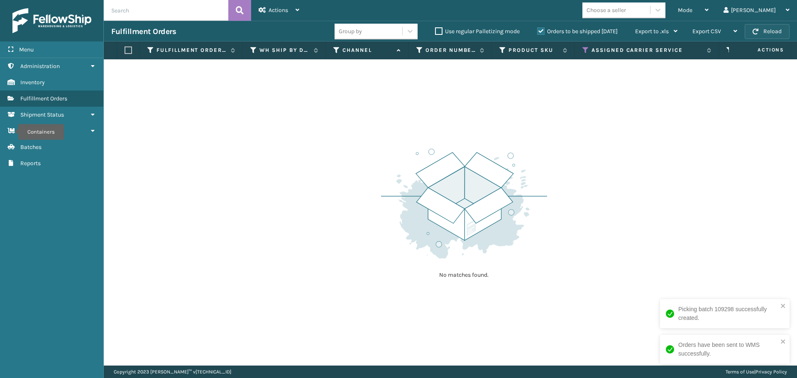
click at [765, 30] on button "Reload" at bounding box center [767, 31] width 45 height 15
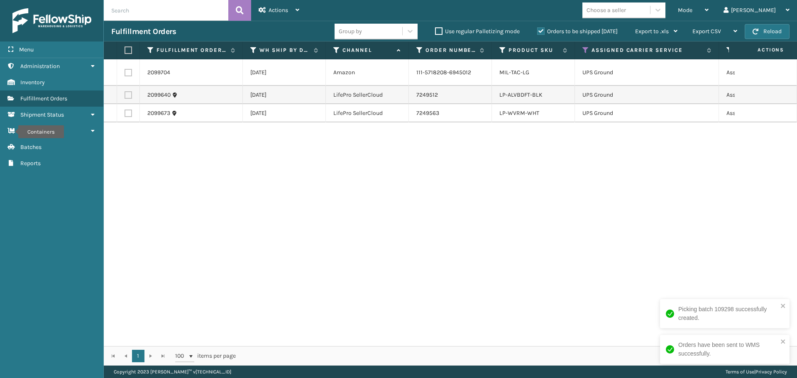
click at [765, 30] on button "Reload" at bounding box center [767, 31] width 45 height 15
click at [130, 51] on label at bounding box center [127, 49] width 5 height 7
click at [125, 51] on input "checkbox" at bounding box center [125, 50] width 0 height 5
checkbox input "true"
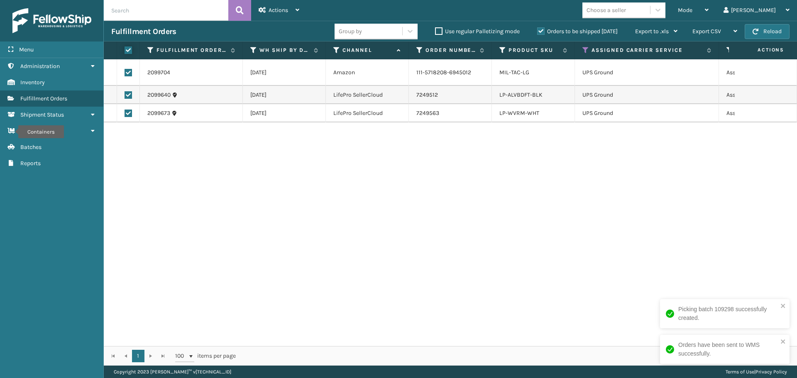
checkbox input "true"
click at [290, 7] on div "Actions" at bounding box center [279, 10] width 41 height 21
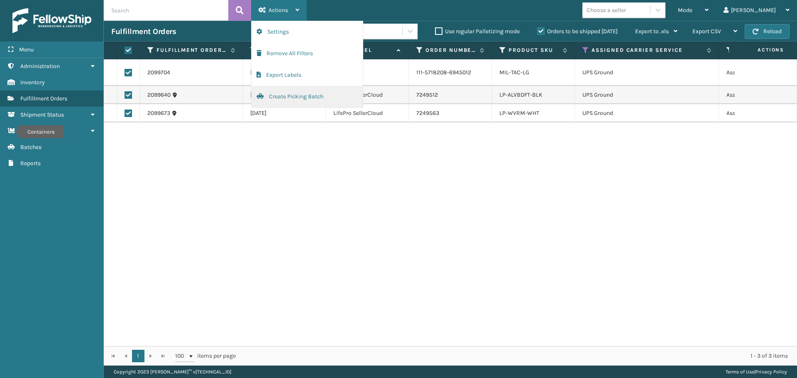
click at [289, 95] on button "Create Picking Batch" at bounding box center [307, 97] width 111 height 22
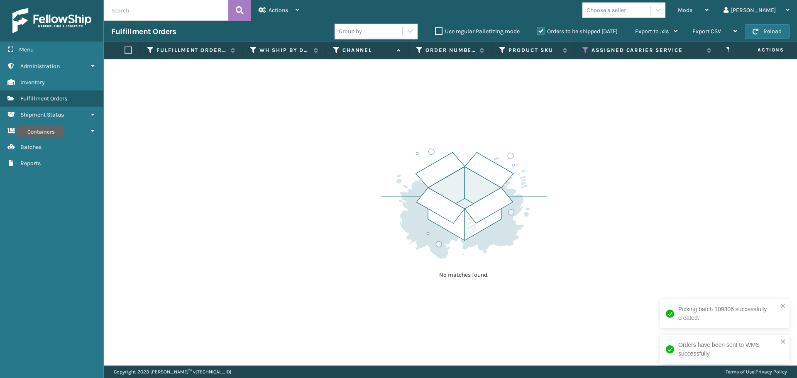
click at [582, 49] on th "Assigned Carrier Service" at bounding box center [647, 51] width 144 height 18
click at [585, 48] on icon at bounding box center [585, 49] width 7 height 7
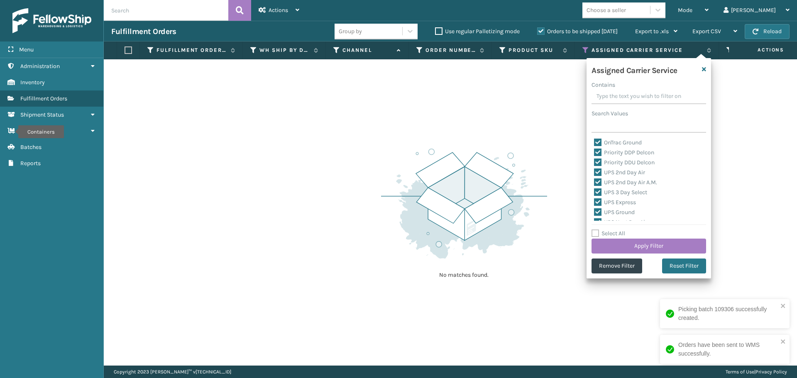
click at [598, 230] on label "Select All" at bounding box center [609, 233] width 34 height 7
click at [598, 230] on input "Select All" at bounding box center [654, 229] width 125 height 1
checkbox input "true"
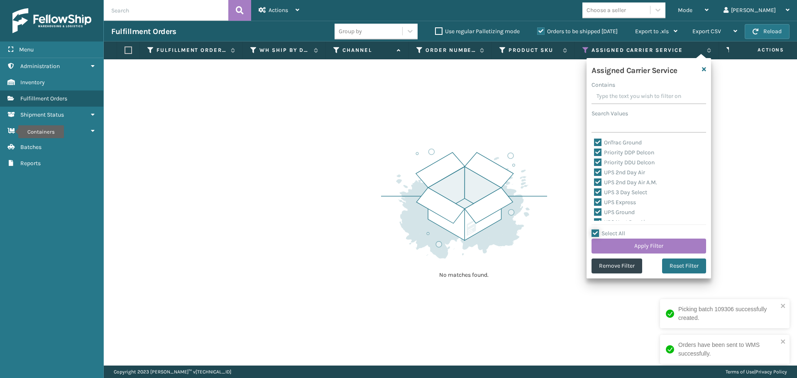
checkbox input "true"
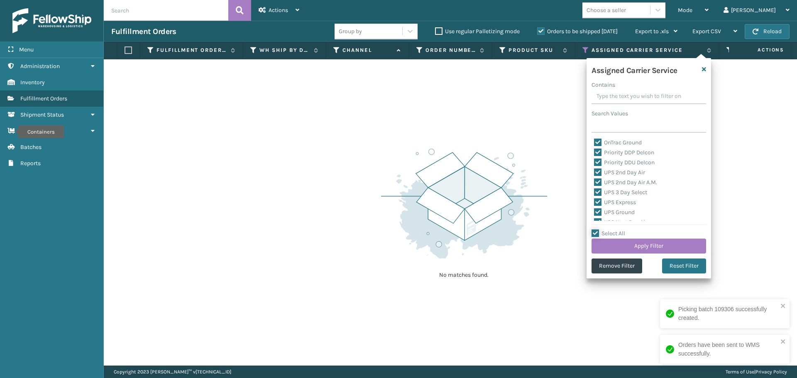
checkbox input "true"
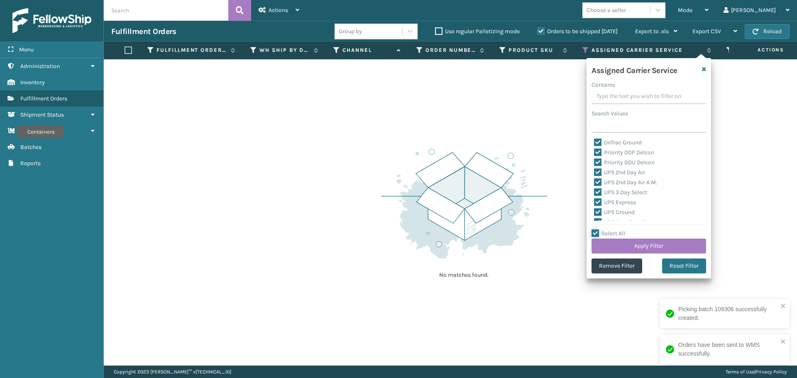
checkbox input "true"
click at [597, 230] on label "Select All" at bounding box center [609, 233] width 34 height 7
click at [597, 230] on input "Select All" at bounding box center [654, 229] width 125 height 1
checkbox input "false"
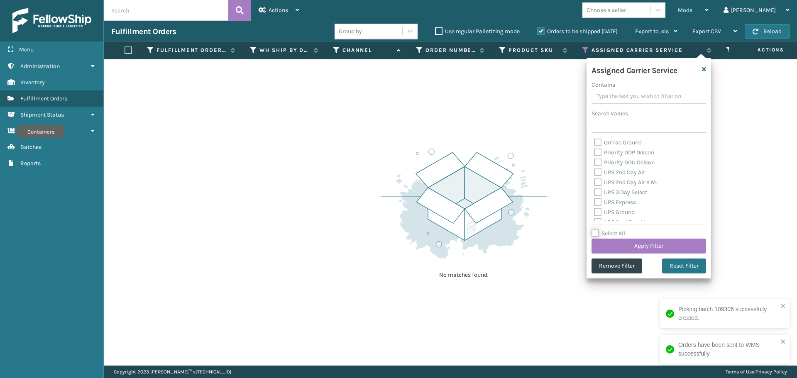
checkbox input "false"
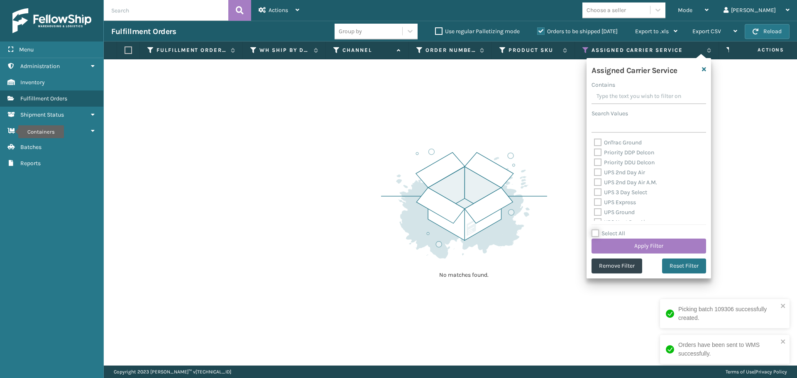
checkbox input "false"
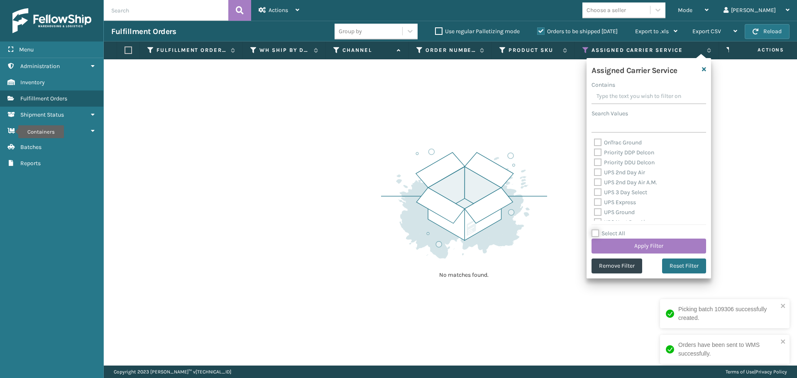
checkbox input "false"
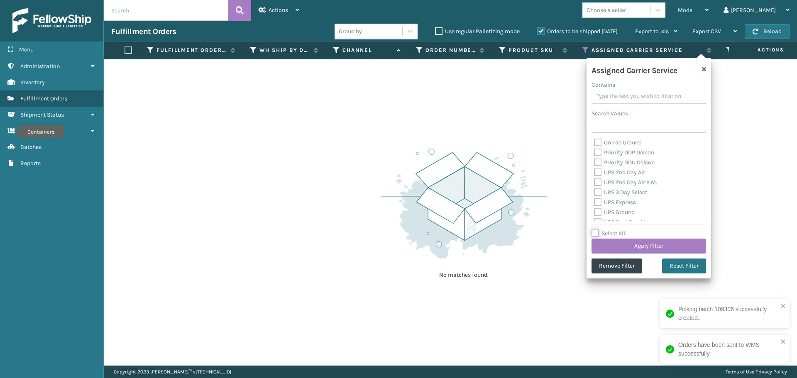
checkbox input "false"
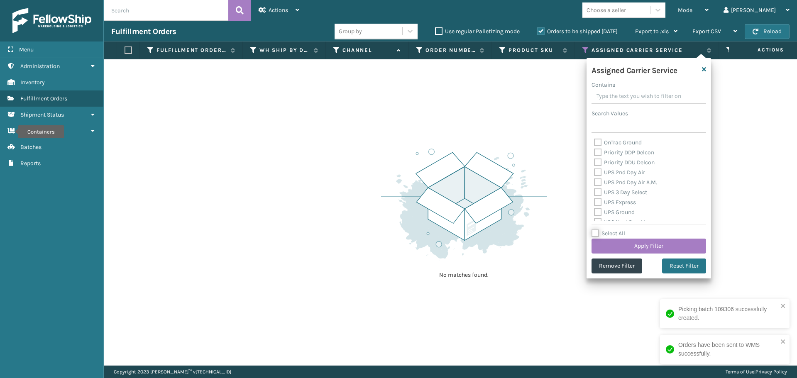
checkbox input "false"
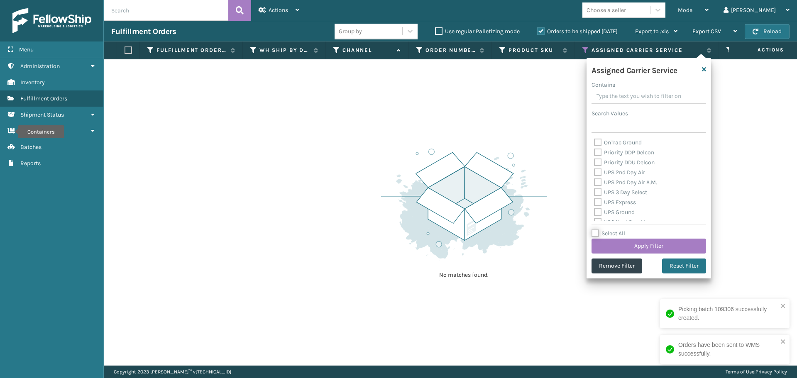
checkbox input "false"
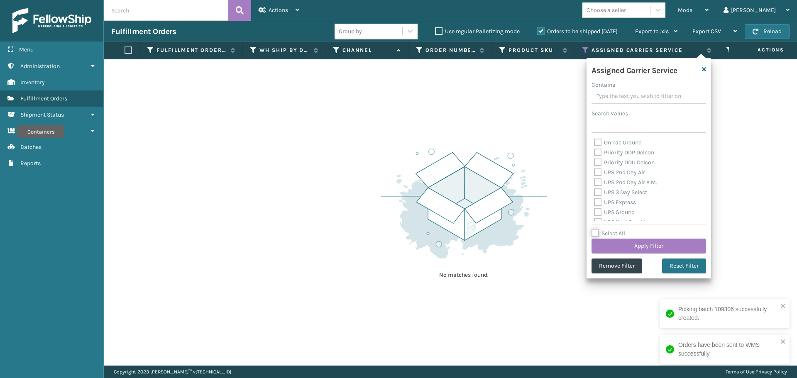
checkbox input "false"
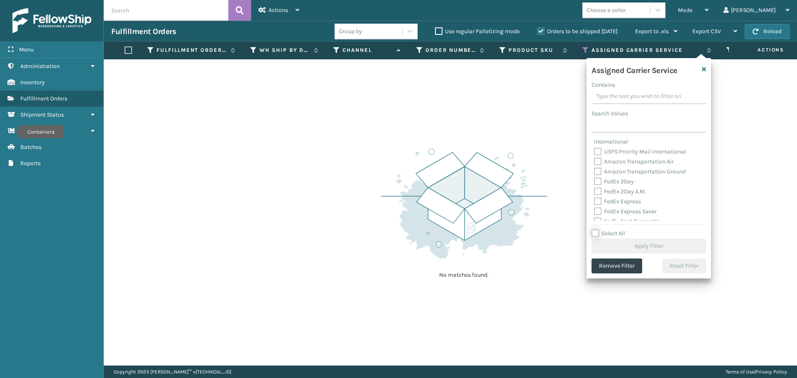
scroll to position [208, 0]
click at [596, 166] on label "FedEx 2Day" at bounding box center [614, 164] width 40 height 7
click at [595, 165] on input "FedEx 2Day" at bounding box center [594, 161] width 0 height 5
checkbox input "true"
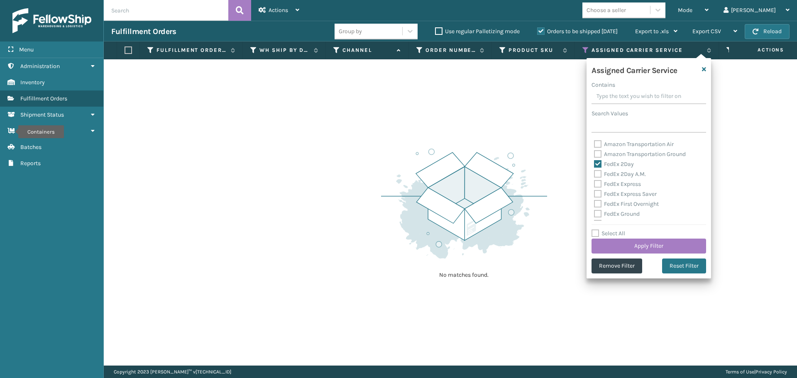
click at [596, 174] on label "FedEx 2Day A.M." at bounding box center [620, 174] width 52 height 7
click at [595, 174] on input "FedEx 2Day A.M." at bounding box center [594, 171] width 0 height 5
checkbox input "true"
click at [596, 182] on label "FedEx Express" at bounding box center [617, 184] width 47 height 7
click at [595, 182] on input "FedEx Express" at bounding box center [594, 181] width 0 height 5
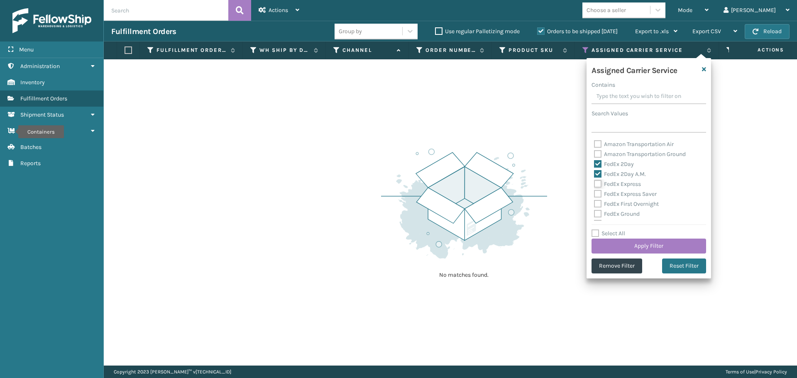
checkbox input "true"
drag, startPoint x: 596, startPoint y: 189, endPoint x: 598, endPoint y: 198, distance: 9.7
click at [596, 190] on div "OnTrac Ground Priority DDP Delcon Priority DDU Delcon UPS 2nd Day Air UPS 2nd D…" at bounding box center [649, 179] width 115 height 83
click at [598, 195] on label "FedEx Express Saver" at bounding box center [625, 194] width 63 height 7
click at [595, 195] on input "FedEx Express Saver" at bounding box center [594, 191] width 0 height 5
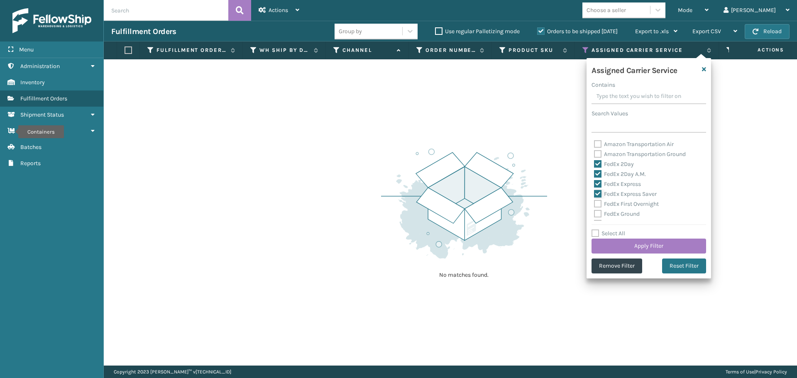
checkbox input "true"
click at [598, 203] on label "FedEx First Overnight" at bounding box center [626, 204] width 65 height 7
click at [595, 203] on input "FedEx First Overnight" at bounding box center [594, 201] width 0 height 5
checkbox input "true"
click at [597, 209] on div "FedEx Ground" at bounding box center [649, 214] width 110 height 10
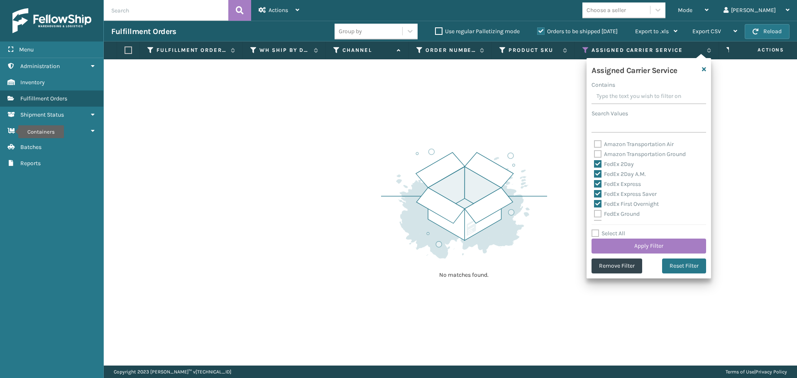
click at [597, 212] on label "FedEx Ground" at bounding box center [617, 213] width 46 height 7
click at [595, 212] on input "FedEx Ground" at bounding box center [594, 211] width 0 height 5
checkbox input "true"
click at [599, 181] on label "FedEx Home Delivery" at bounding box center [626, 182] width 64 height 7
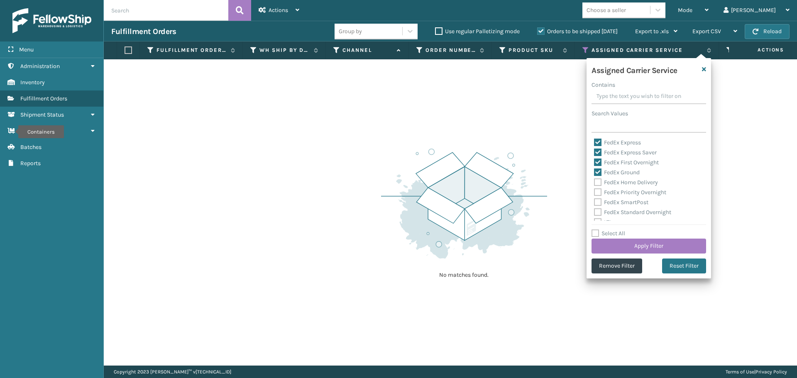
click at [595, 181] on input "FedEx Home Delivery" at bounding box center [594, 180] width 0 height 5
checkbox input "true"
click at [597, 191] on label "FedEx Priority Overnight" at bounding box center [630, 192] width 72 height 7
click at [595, 191] on input "FedEx Priority Overnight" at bounding box center [594, 190] width 0 height 5
checkbox input "true"
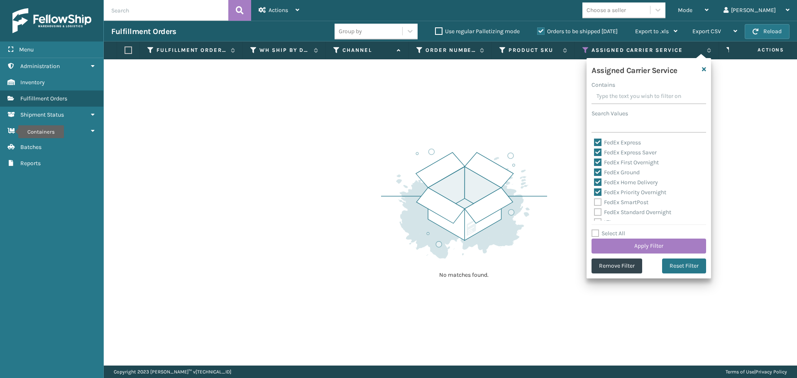
click at [597, 201] on label "FedEx SmartPost" at bounding box center [621, 202] width 54 height 7
click at [595, 201] on input "FedEx SmartPost" at bounding box center [594, 200] width 0 height 5
checkbox input "true"
click at [597, 212] on label "FedEx Standard Overnight" at bounding box center [632, 212] width 77 height 7
click at [595, 212] on input "FedEx Standard Overnight" at bounding box center [594, 210] width 0 height 5
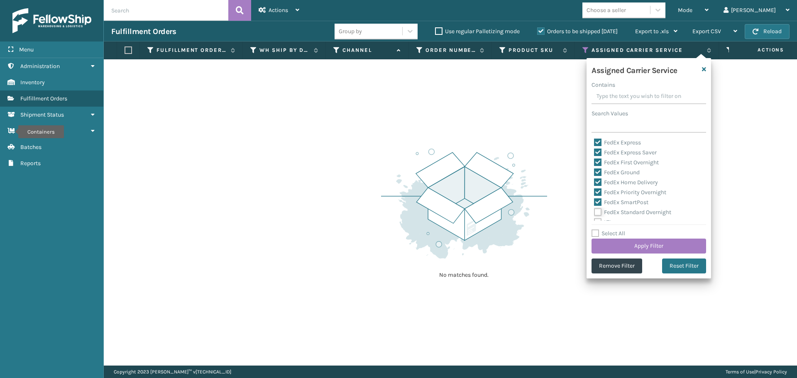
checkbox input "true"
click at [614, 248] on button "Apply Filter" at bounding box center [649, 246] width 115 height 15
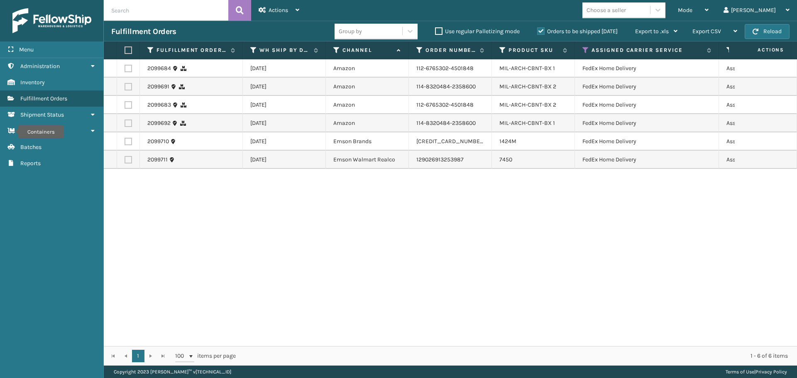
click at [127, 48] on label at bounding box center [127, 49] width 5 height 7
click at [125, 48] on input "checkbox" at bounding box center [125, 50] width 0 height 5
checkbox input "true"
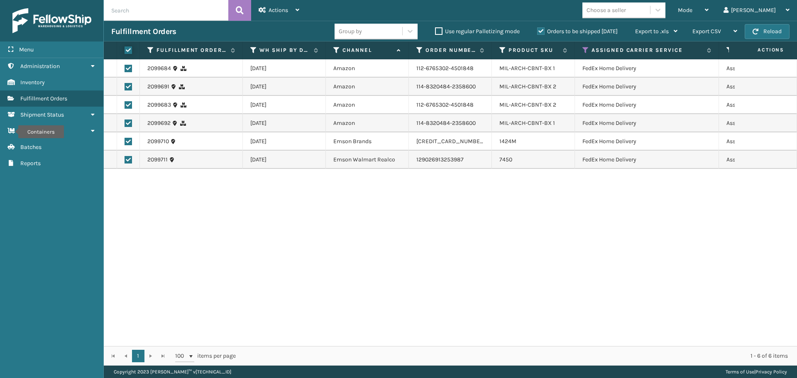
checkbox input "true"
click at [281, 18] on div "Actions" at bounding box center [279, 10] width 41 height 21
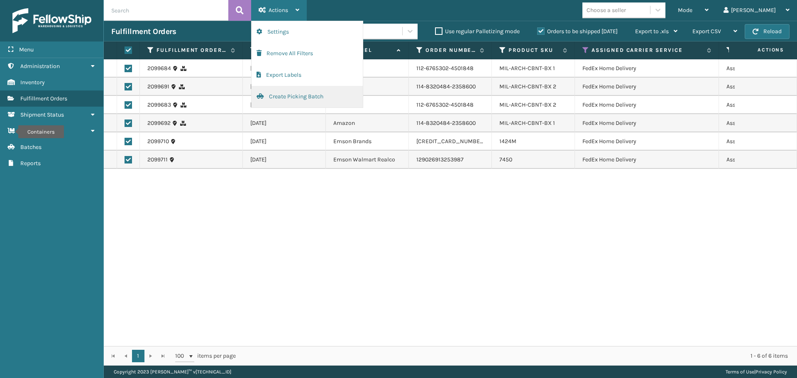
click at [295, 96] on button "Create Picking Batch" at bounding box center [307, 97] width 111 height 22
